Goal: Navigation & Orientation: Go to known website

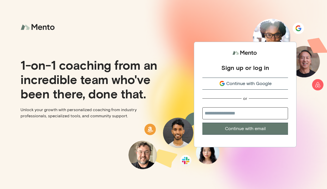
click at [251, 81] on span "Continue with Google" at bounding box center [248, 83] width 45 height 7
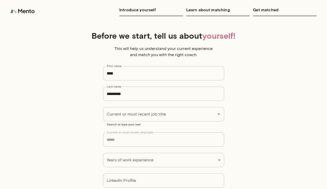
scroll to position [32, 0]
